Goal: Task Accomplishment & Management: Manage account settings

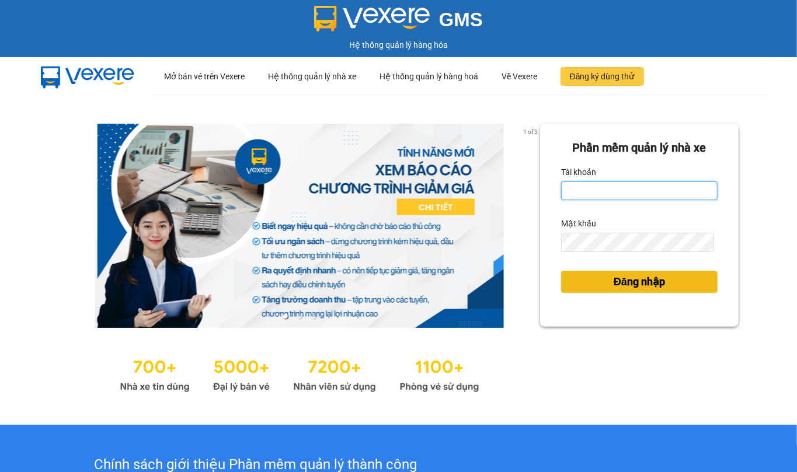
type input "thanh.duyquy"
click at [653, 283] on span "Đăng nhập" at bounding box center [639, 282] width 51 height 16
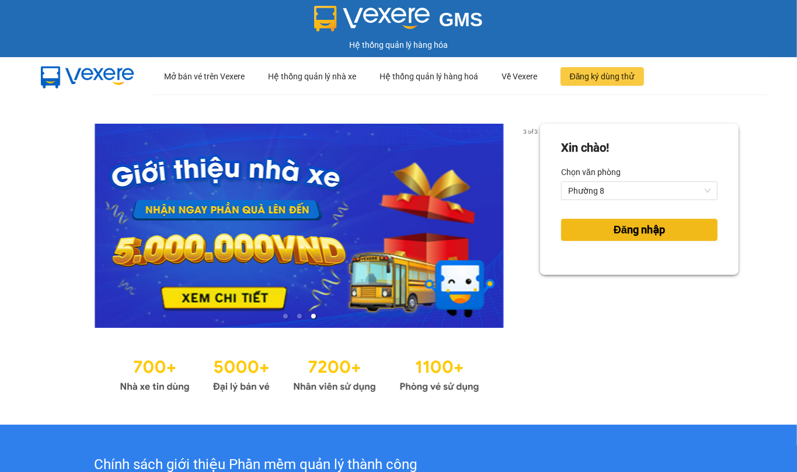
click at [631, 227] on span "Đăng nhập" at bounding box center [639, 230] width 51 height 16
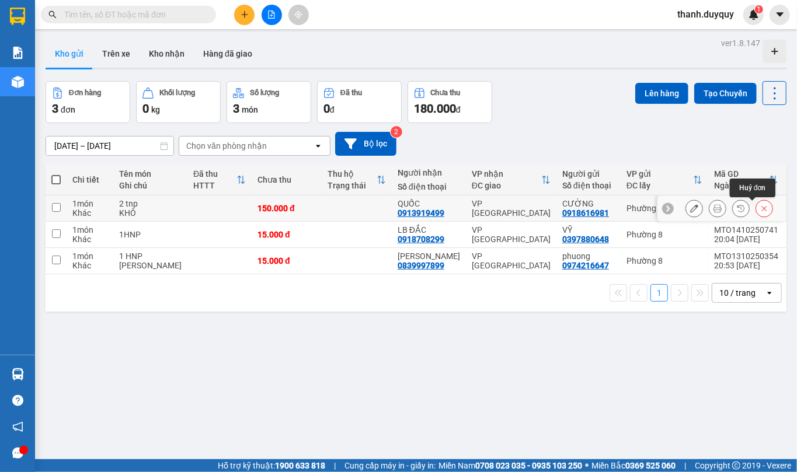
click at [760, 208] on icon at bounding box center [764, 208] width 8 height 8
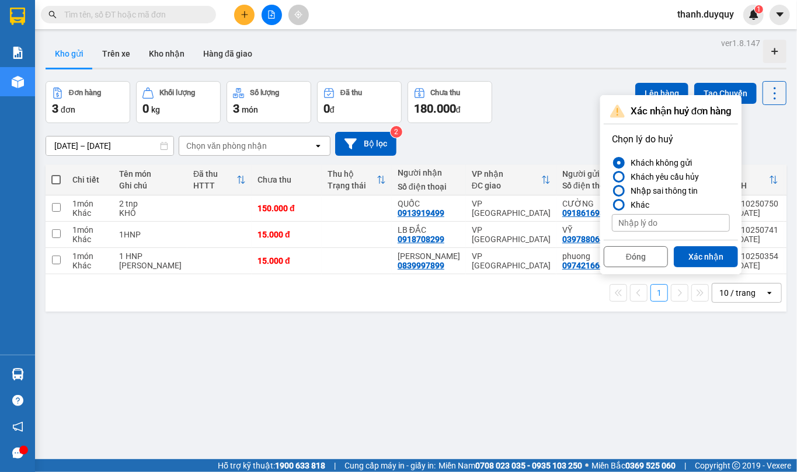
click at [621, 192] on div at bounding box center [619, 191] width 8 height 8
click at [612, 191] on input "Nhập sai thông tin" at bounding box center [612, 191] width 0 height 0
click at [717, 256] on button "Xác nhận" at bounding box center [706, 256] width 64 height 21
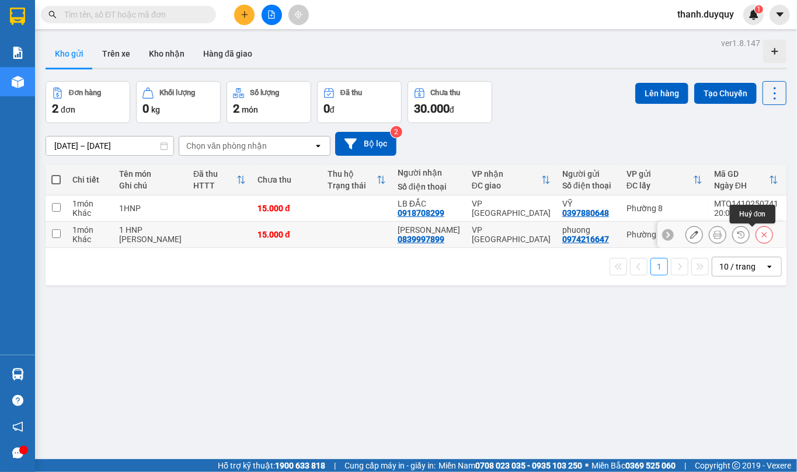
click at [760, 236] on icon at bounding box center [764, 235] width 8 height 8
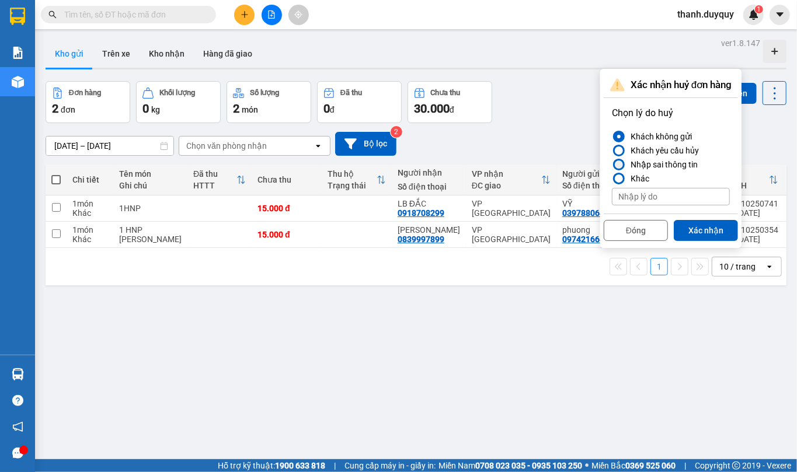
click at [619, 162] on div at bounding box center [619, 165] width 8 height 8
click at [612, 165] on input "Nhập sai thông tin" at bounding box center [612, 165] width 0 height 0
click at [704, 232] on button "Xác nhận" at bounding box center [706, 230] width 64 height 21
